Goal: Transaction & Acquisition: Purchase product/service

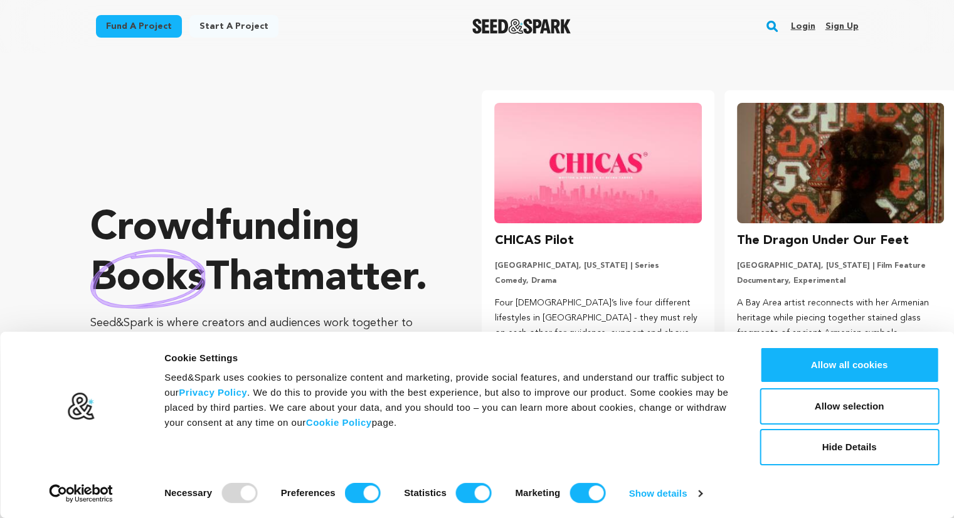
drag, startPoint x: 793, startPoint y: 369, endPoint x: 853, endPoint y: 95, distance: 281.1
click at [853, 95] on li "The Dragon Under Our Feet [GEOGRAPHIC_DATA], [US_STATE] | Film Feature Document…" at bounding box center [840, 240] width 232 height 300
click at [833, 361] on button "Allow all cookies" at bounding box center [848, 365] width 179 height 36
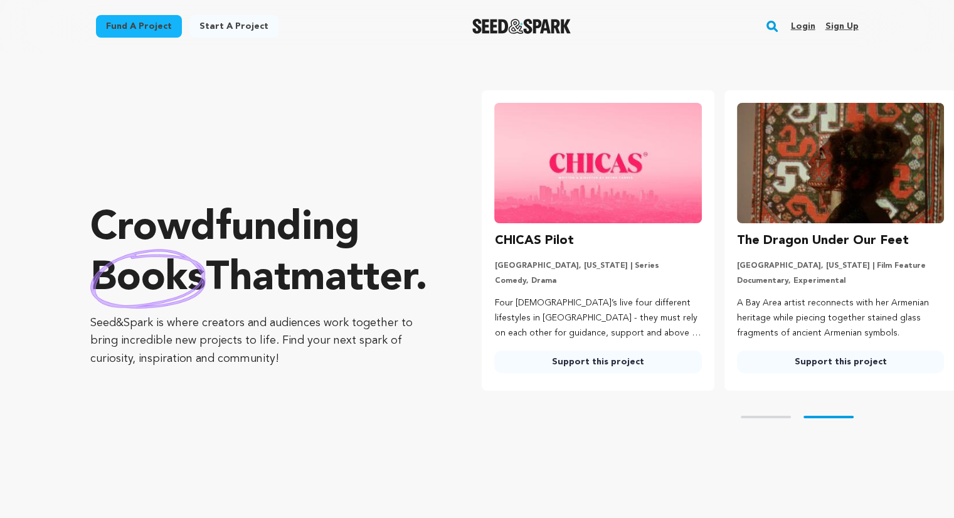
scroll to position [0, 251]
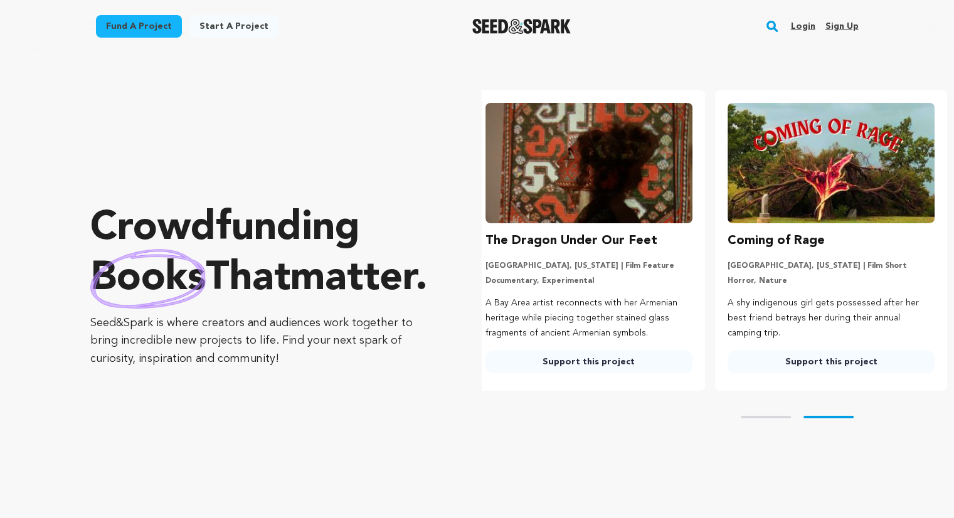
click at [809, 19] on link "Login" at bounding box center [802, 26] width 24 height 20
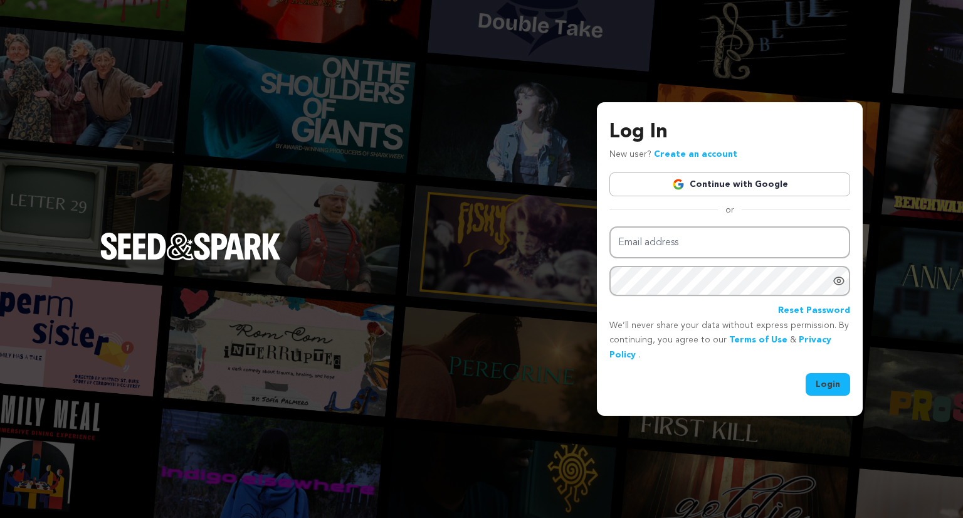
click at [742, 172] on link "Continue with Google" at bounding box center [730, 184] width 241 height 24
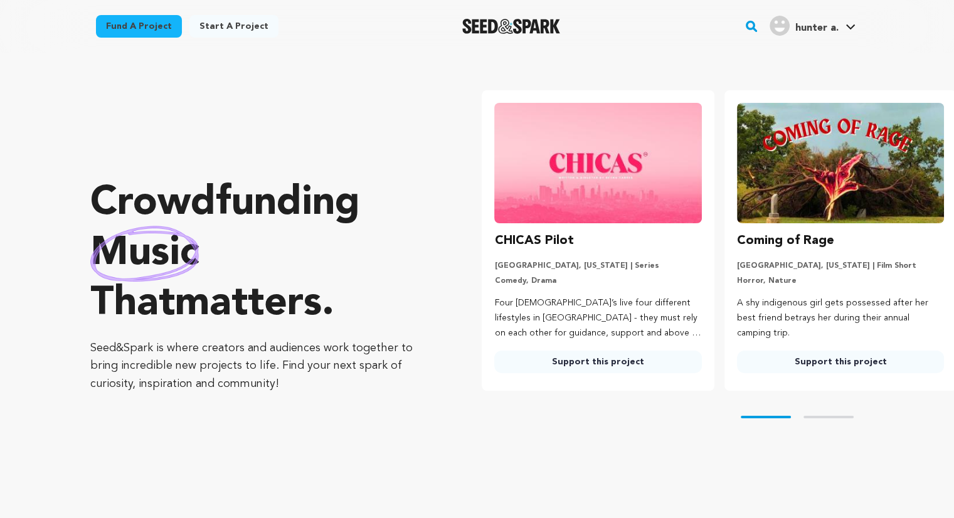
click at [569, 276] on p "Comedy, Drama" at bounding box center [597, 281] width 207 height 10
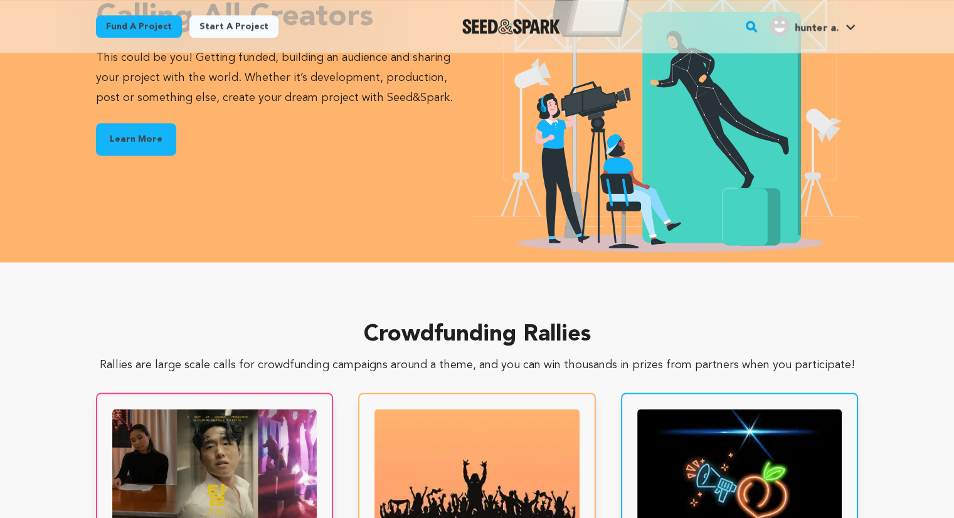
scroll to position [1903, 0]
click at [144, 33] on link "Fund a project" at bounding box center [139, 26] width 86 height 23
